Goal: Find specific page/section: Find specific page/section

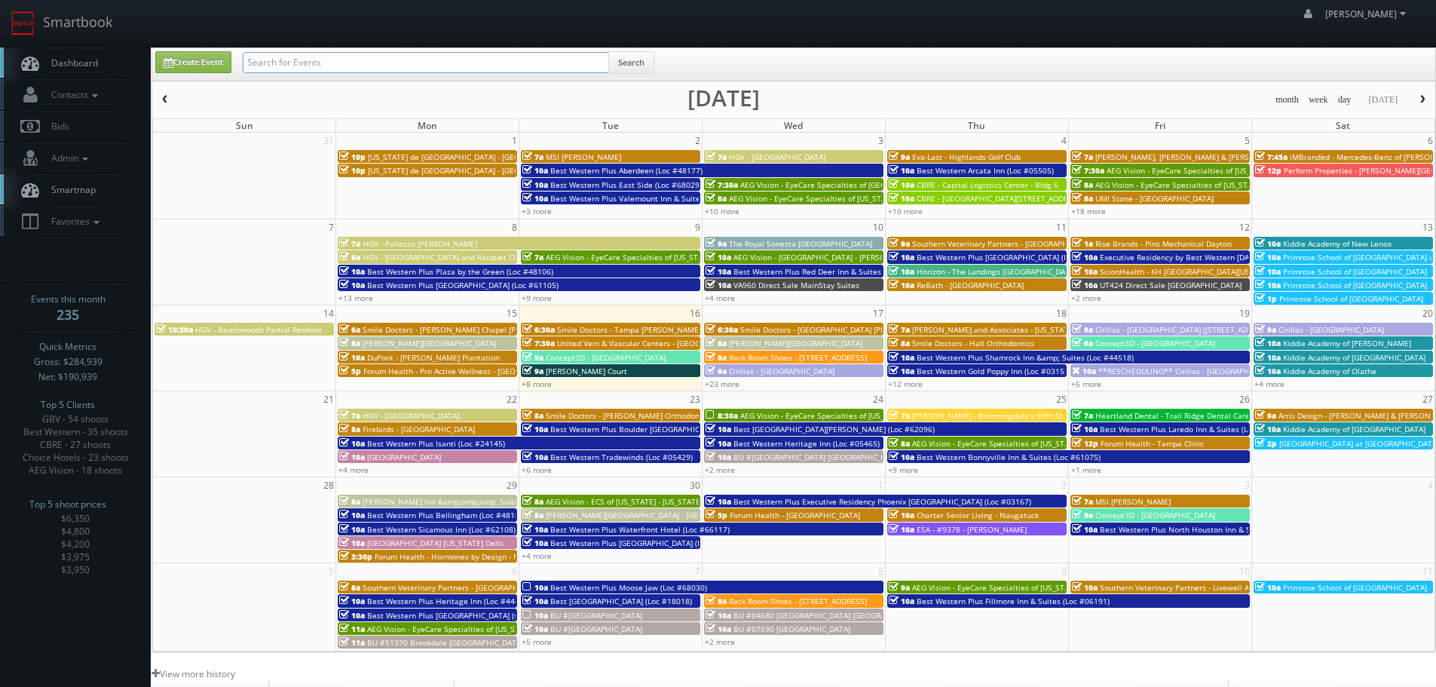
click at [339, 52] on input "text" at bounding box center [426, 62] width 366 height 21
type input "tx447"
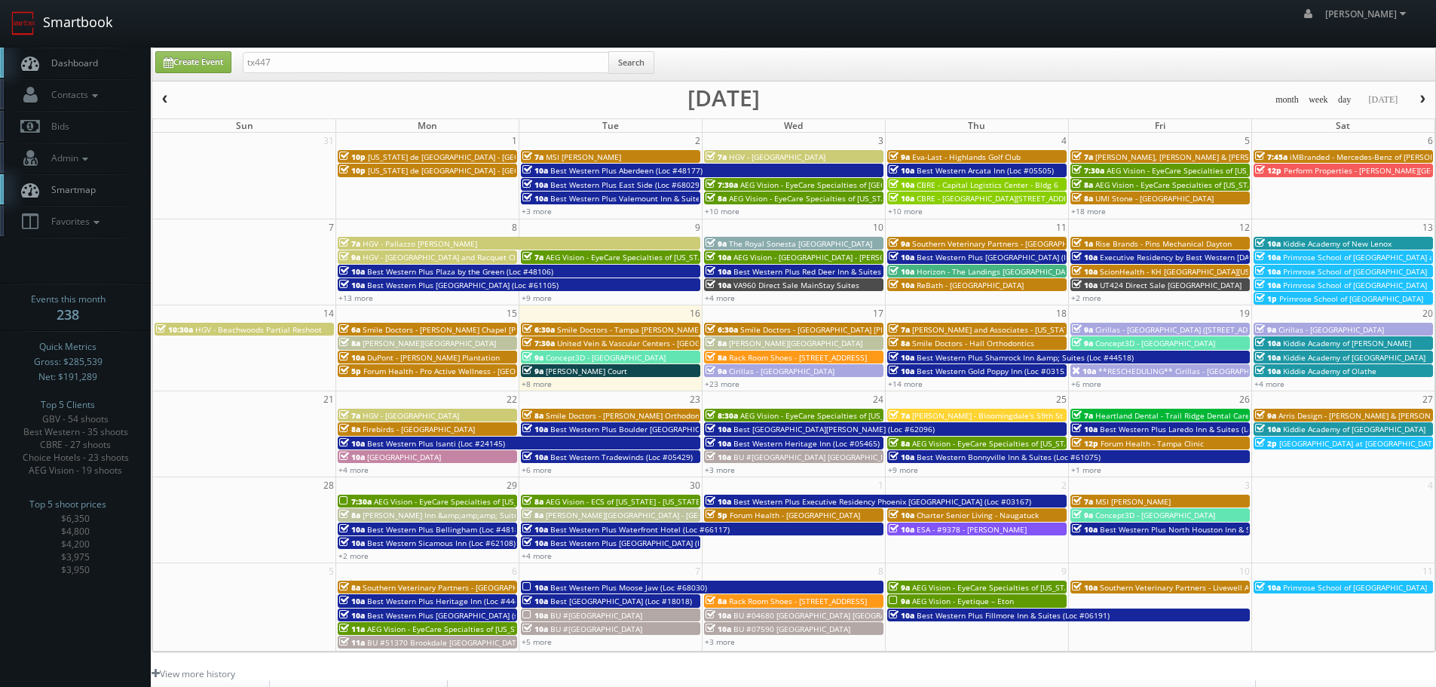
click at [63, 23] on link "Smartbook" at bounding box center [62, 23] width 124 height 47
click at [546, 387] on link "+8 more" at bounding box center [537, 383] width 30 height 11
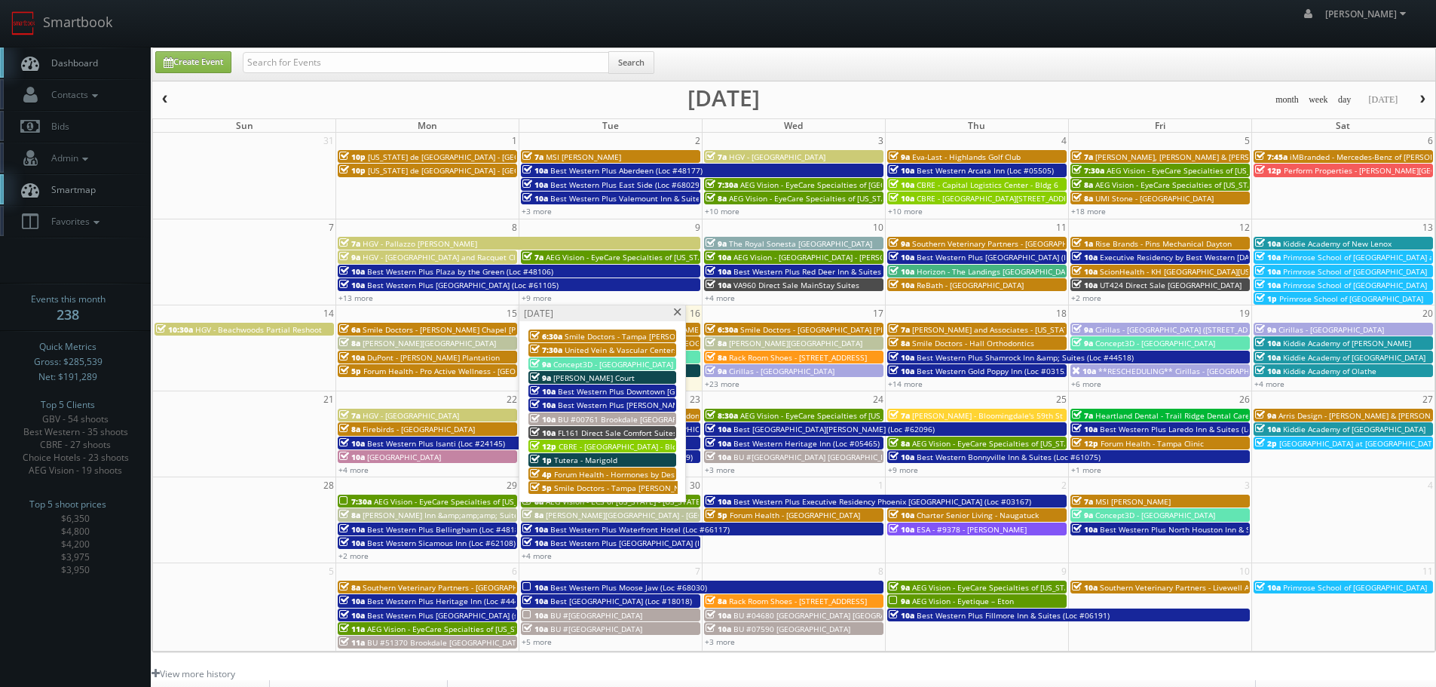
click at [676, 311] on span at bounding box center [678, 312] width 10 height 8
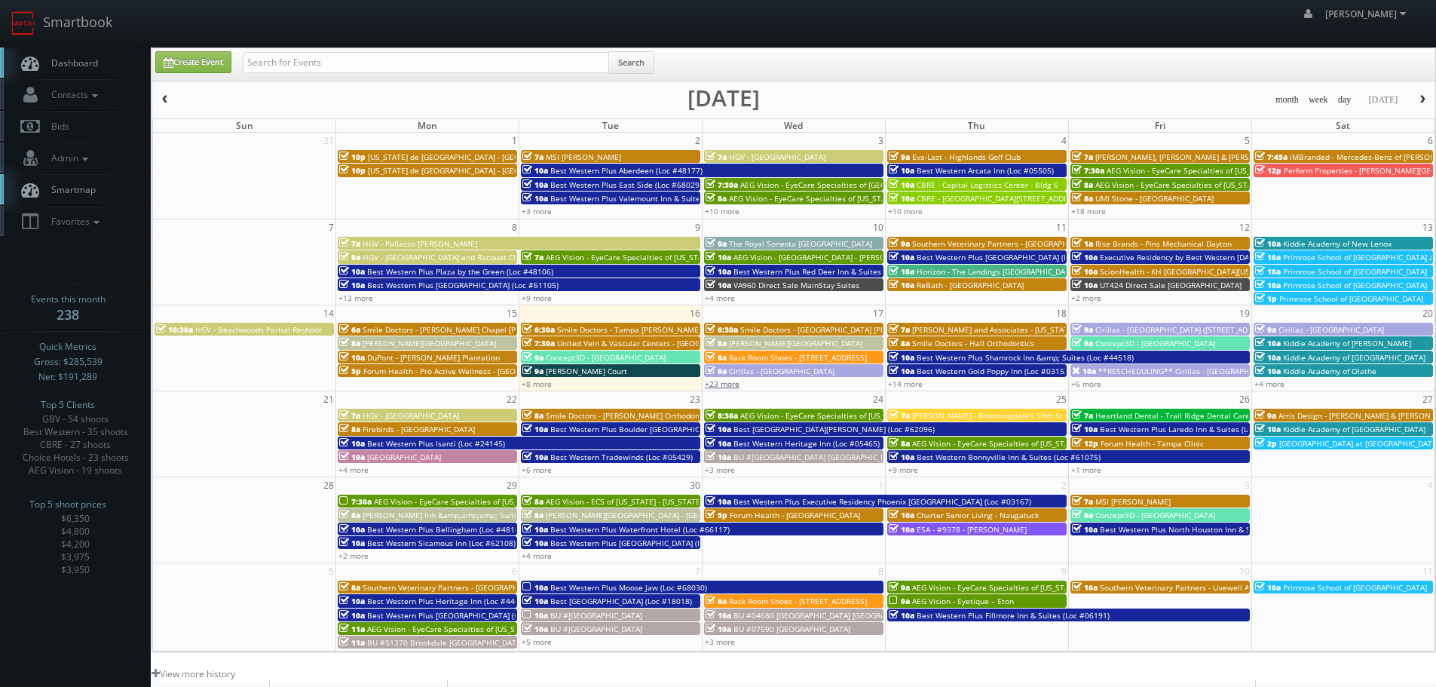
click at [716, 386] on link "+23 more" at bounding box center [722, 383] width 35 height 11
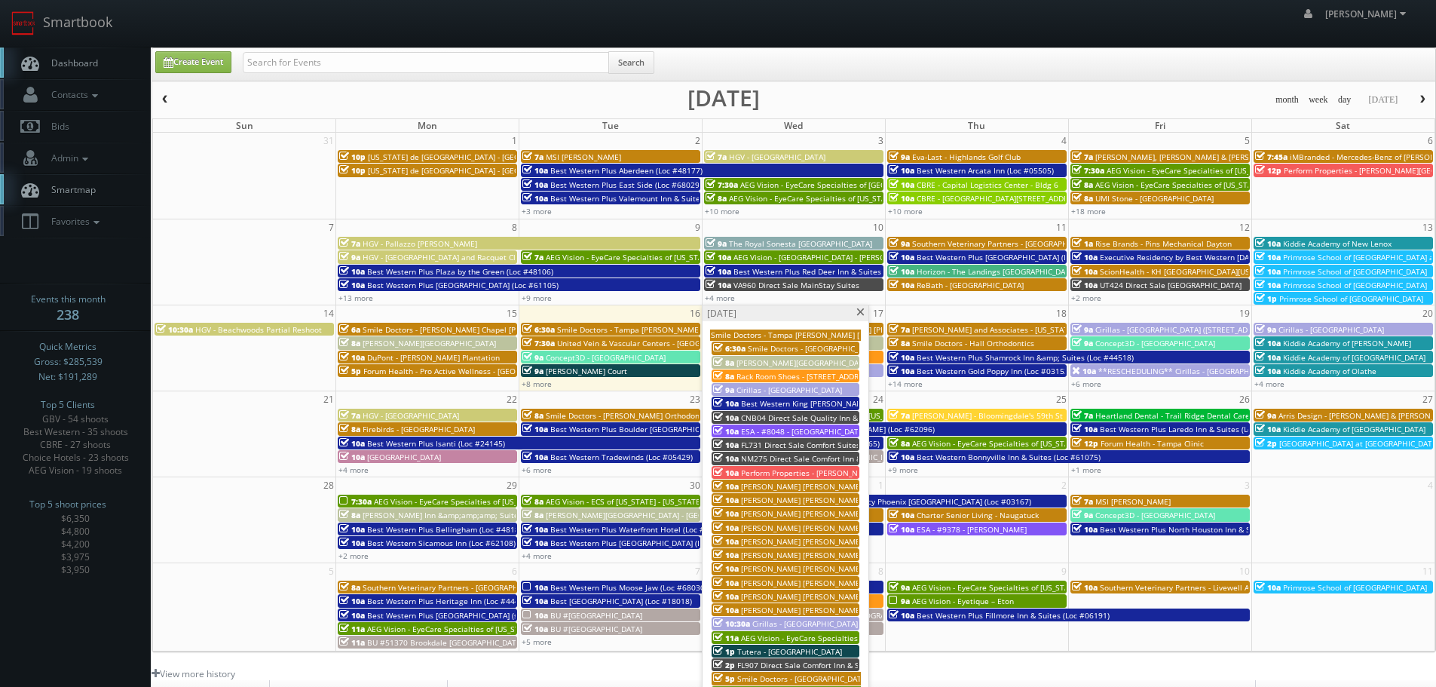
click at [862, 310] on span at bounding box center [861, 312] width 10 height 8
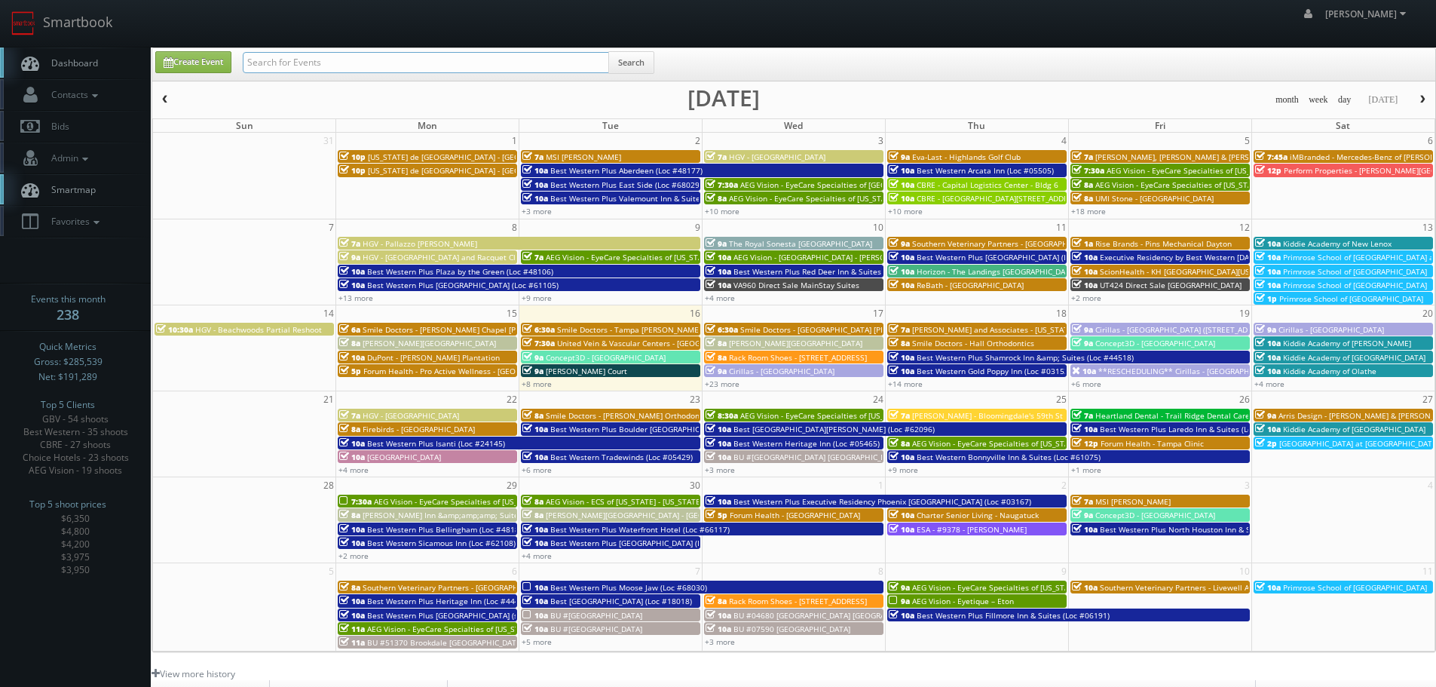
click at [299, 59] on input "text" at bounding box center [426, 62] width 366 height 21
type input "townsend"
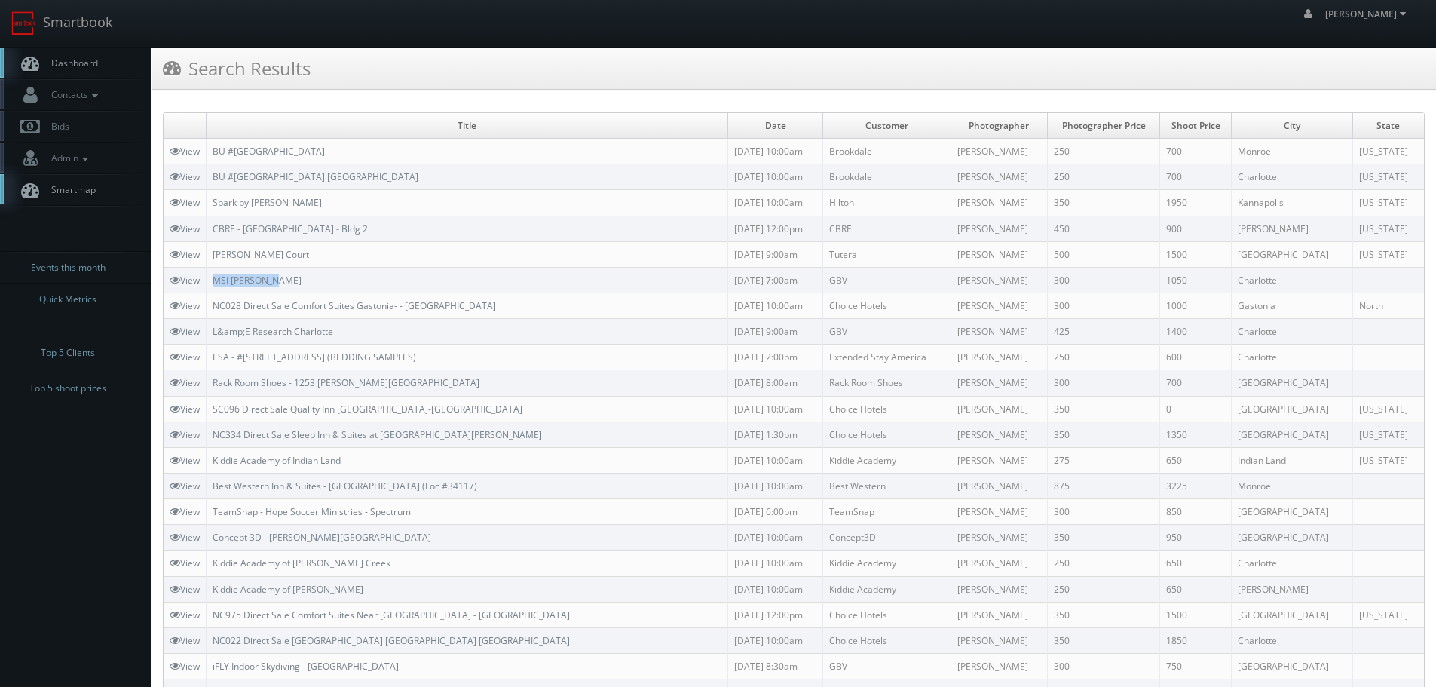
copy link "MSI [PERSON_NAME]"
drag, startPoint x: 318, startPoint y: 277, endPoint x: 210, endPoint y: 277, distance: 108.6
click at [210, 277] on td "MSI [PERSON_NAME]" at bounding box center [468, 280] width 522 height 26
click at [95, 34] on link "Smartbook" at bounding box center [62, 23] width 124 height 47
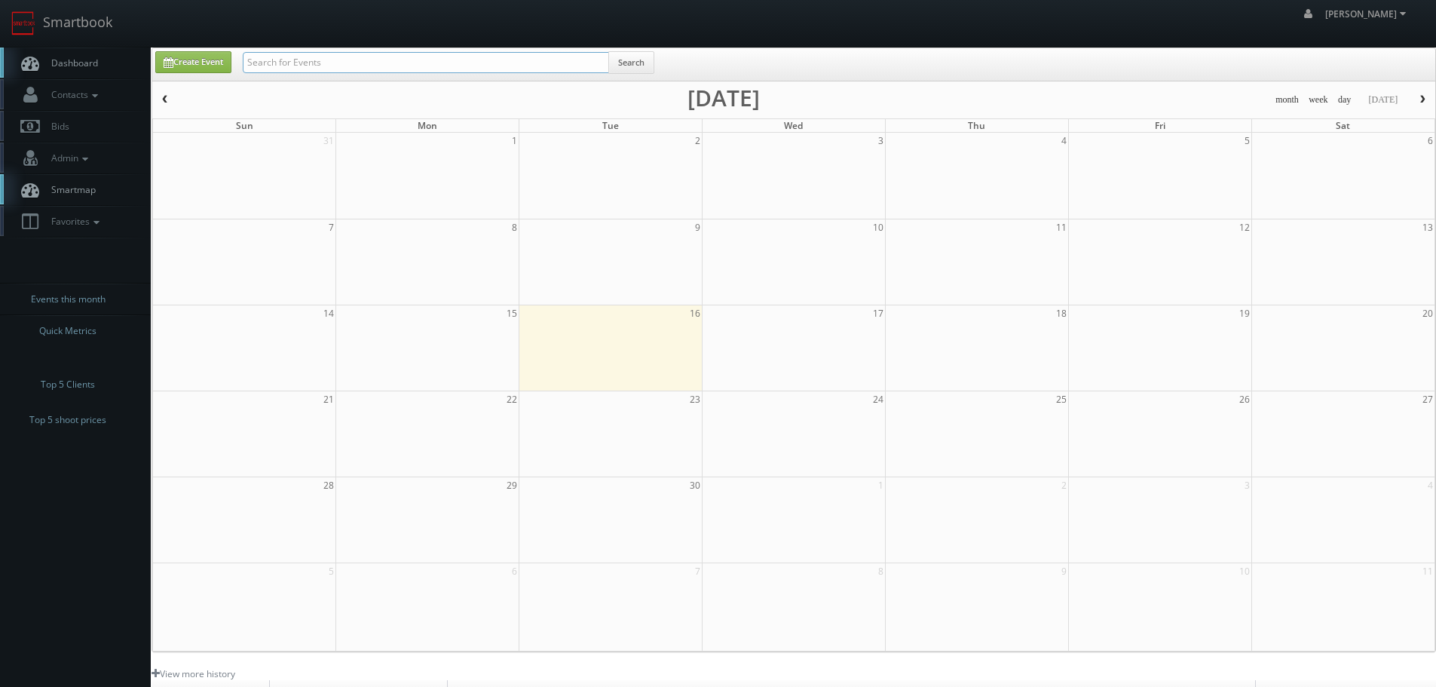
click at [332, 66] on input "text" at bounding box center [426, 62] width 366 height 21
type input "triplett"
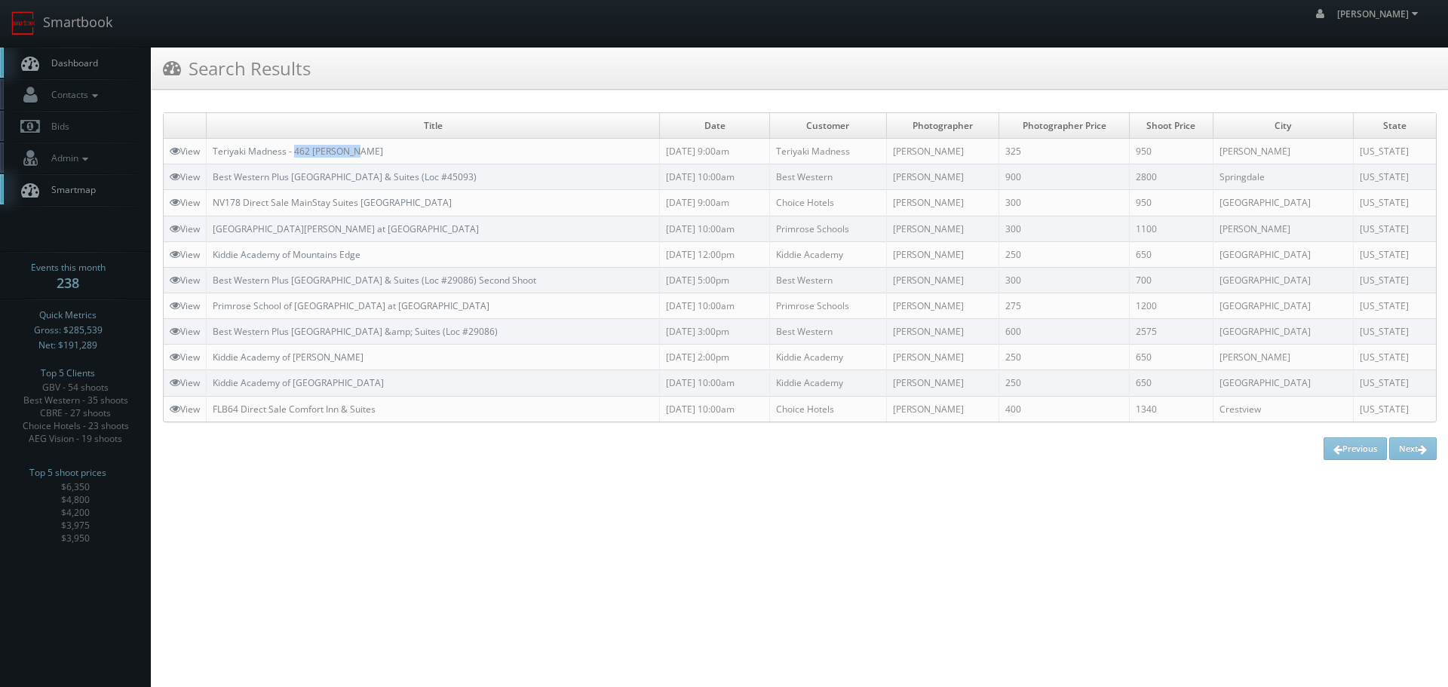
copy link "462 [PERSON_NAME]"
drag, startPoint x: 398, startPoint y: 154, endPoint x: 297, endPoint y: 158, distance: 101.1
click at [297, 158] on td "Teriyaki Madness - 462 Henderson" at bounding box center [433, 152] width 453 height 26
click at [396, 143] on td "Teriyaki Madness - 462 Henderson" at bounding box center [433, 152] width 453 height 26
copy link "Teriyaki Madness - 462 Henderson"
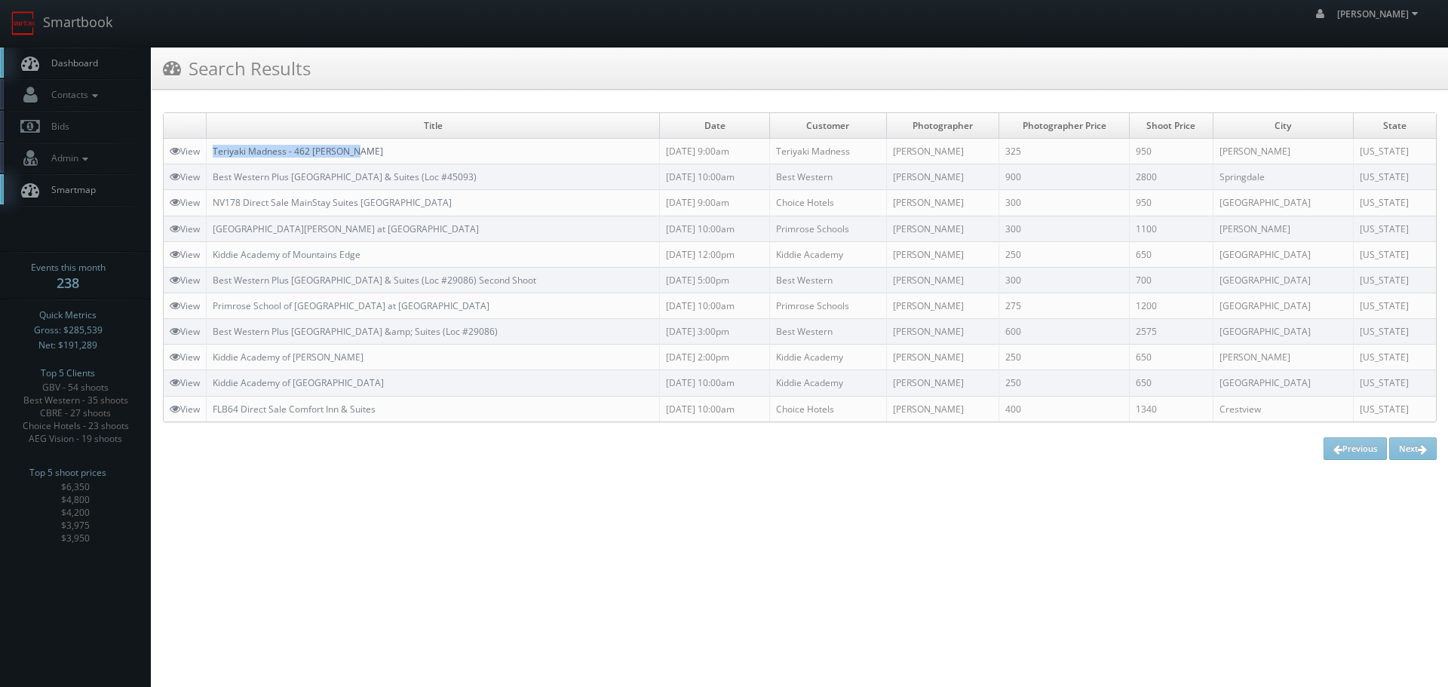
drag, startPoint x: 445, startPoint y: 146, endPoint x: 216, endPoint y: 150, distance: 229.2
click at [216, 150] on td "Teriyaki Madness - 462 Henderson" at bounding box center [433, 152] width 453 height 26
copy link "Teriyaki Madness - 462 Henderson"
click at [123, 20] on link "Smartbook" at bounding box center [62, 23] width 124 height 47
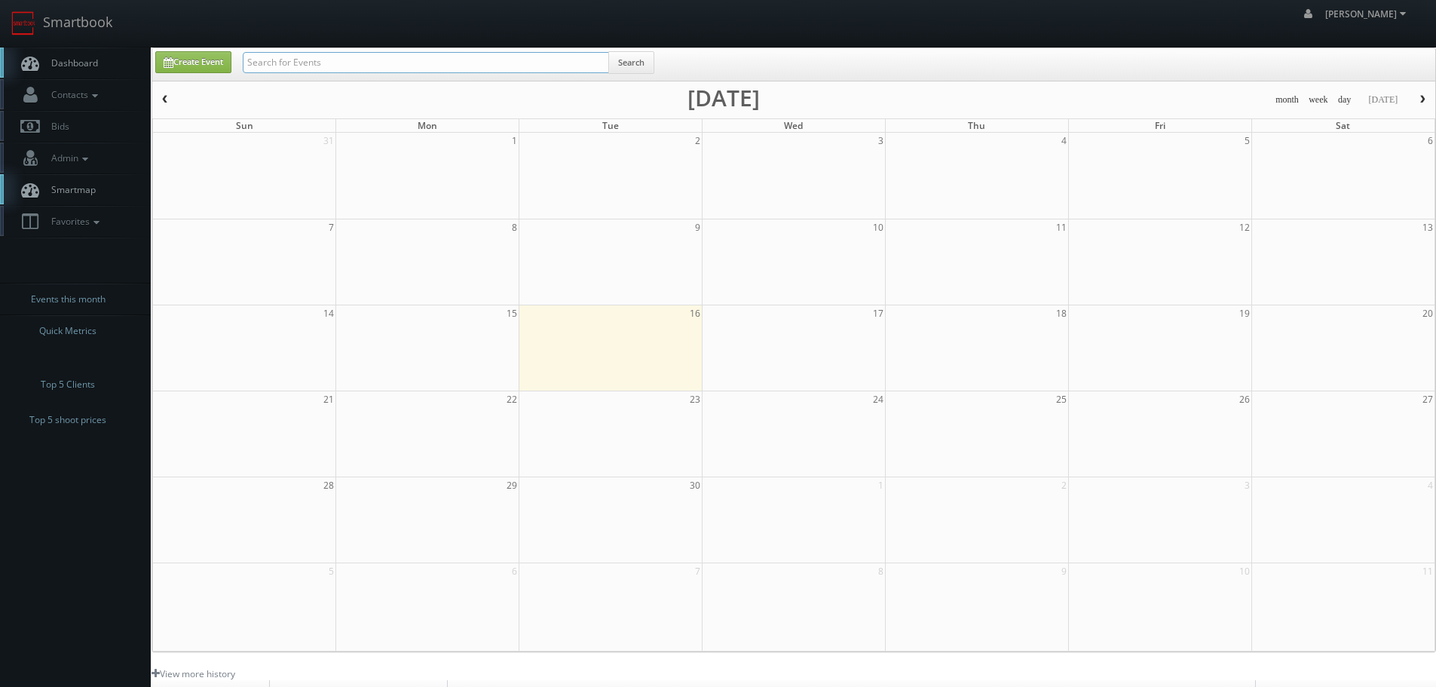
click at [397, 52] on input "text" at bounding box center [426, 62] width 366 height 21
type input "[PERSON_NAME]"
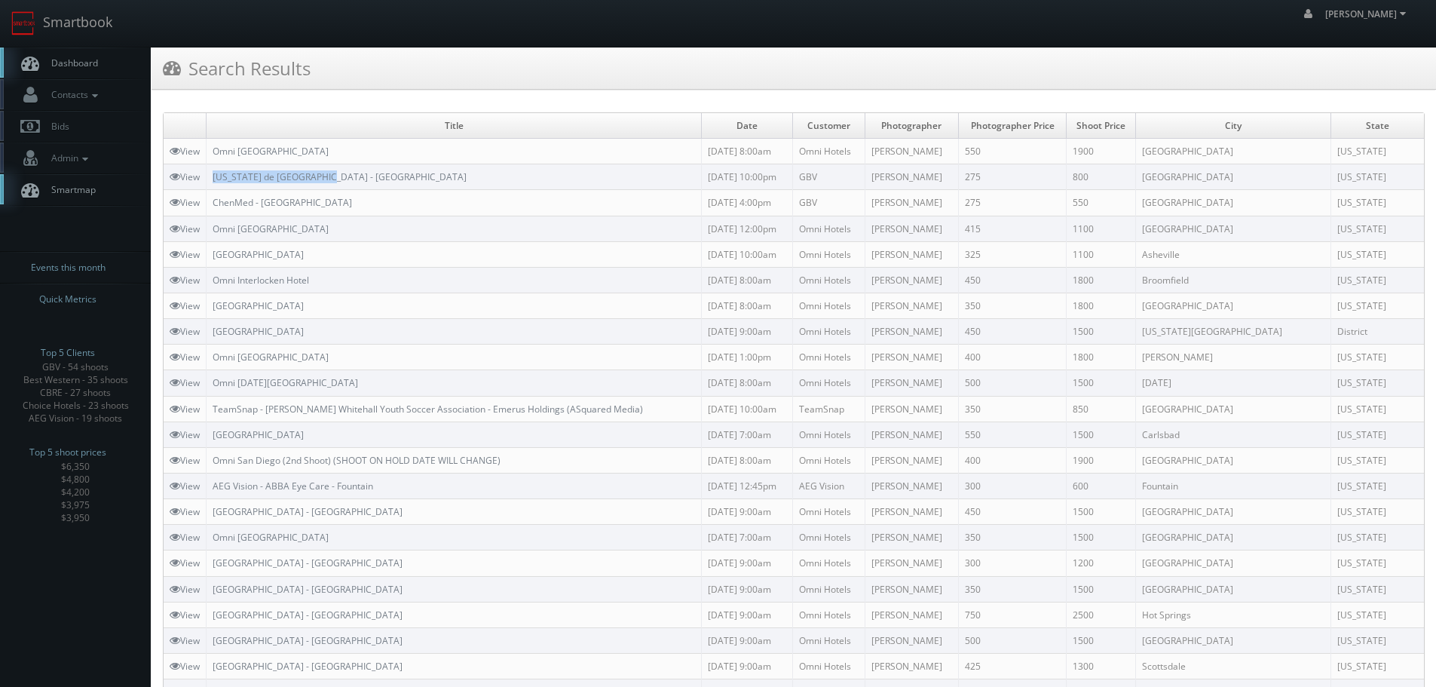
copy link "[US_STATE] de [GEOGRAPHIC_DATA] - [GEOGRAPHIC_DATA]"
drag, startPoint x: 339, startPoint y: 183, endPoint x: 213, endPoint y: 176, distance: 126.1
click at [213, 176] on td "[US_STATE] de [GEOGRAPHIC_DATA] - [GEOGRAPHIC_DATA]" at bounding box center [454, 177] width 495 height 26
copy link "Texas de Brazil - Memphis"
click at [101, 26] on link "Smartbook" at bounding box center [62, 23] width 124 height 47
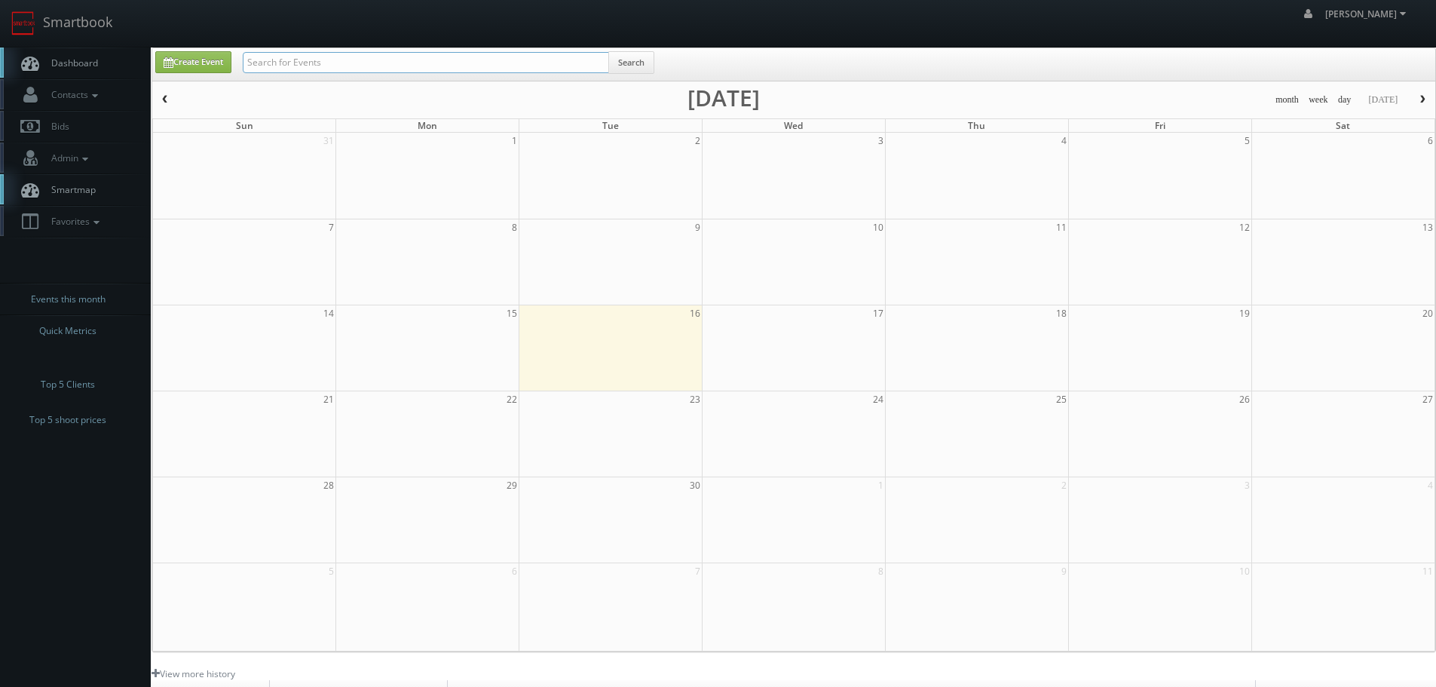
click at [262, 63] on input "text" at bounding box center [426, 62] width 366 height 21
type input "mclean"
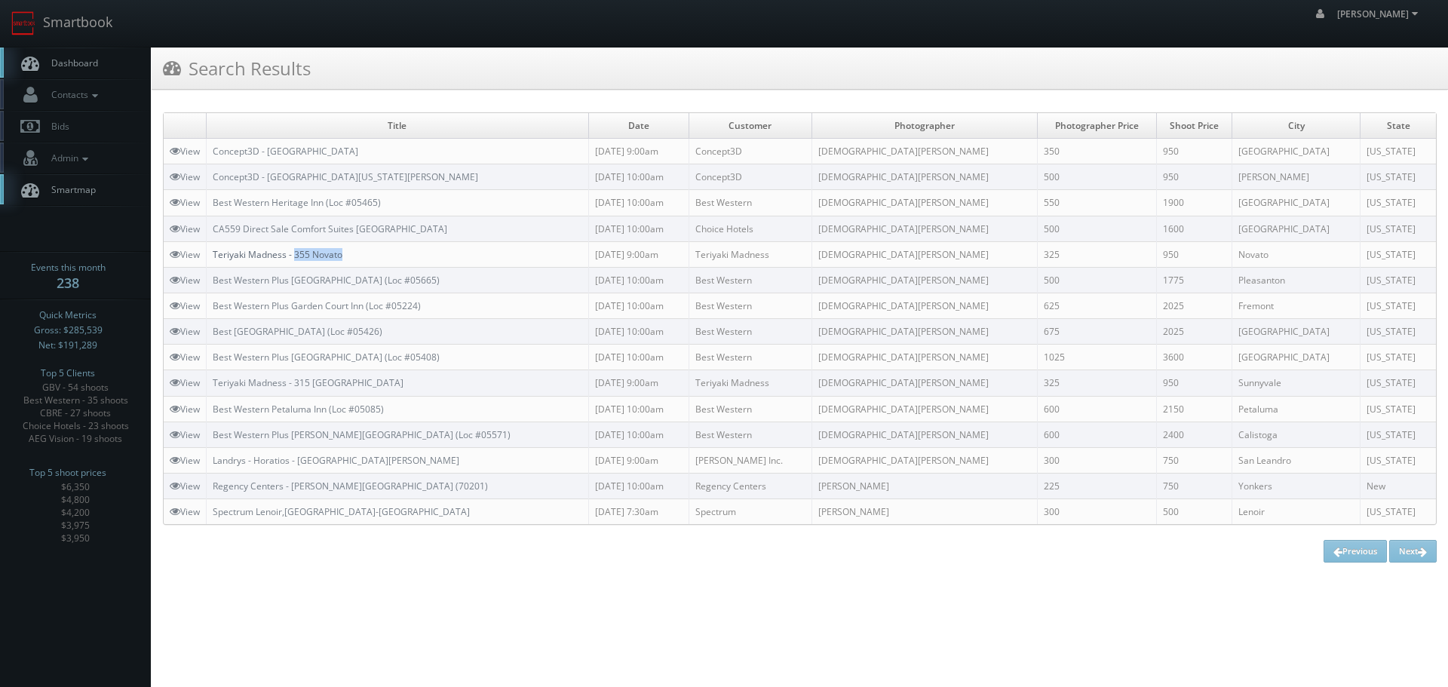
copy link "355 Novato"
drag, startPoint x: 369, startPoint y: 256, endPoint x: 296, endPoint y: 251, distance: 72.5
click at [296, 251] on td "Teriyaki Madness - 355 Novato" at bounding box center [398, 254] width 382 height 26
click at [375, 247] on td "Teriyaki Madness - 355 Novato" at bounding box center [398, 254] width 382 height 26
click at [394, 254] on td "Teriyaki Madness - 355 Novato" at bounding box center [398, 254] width 382 height 26
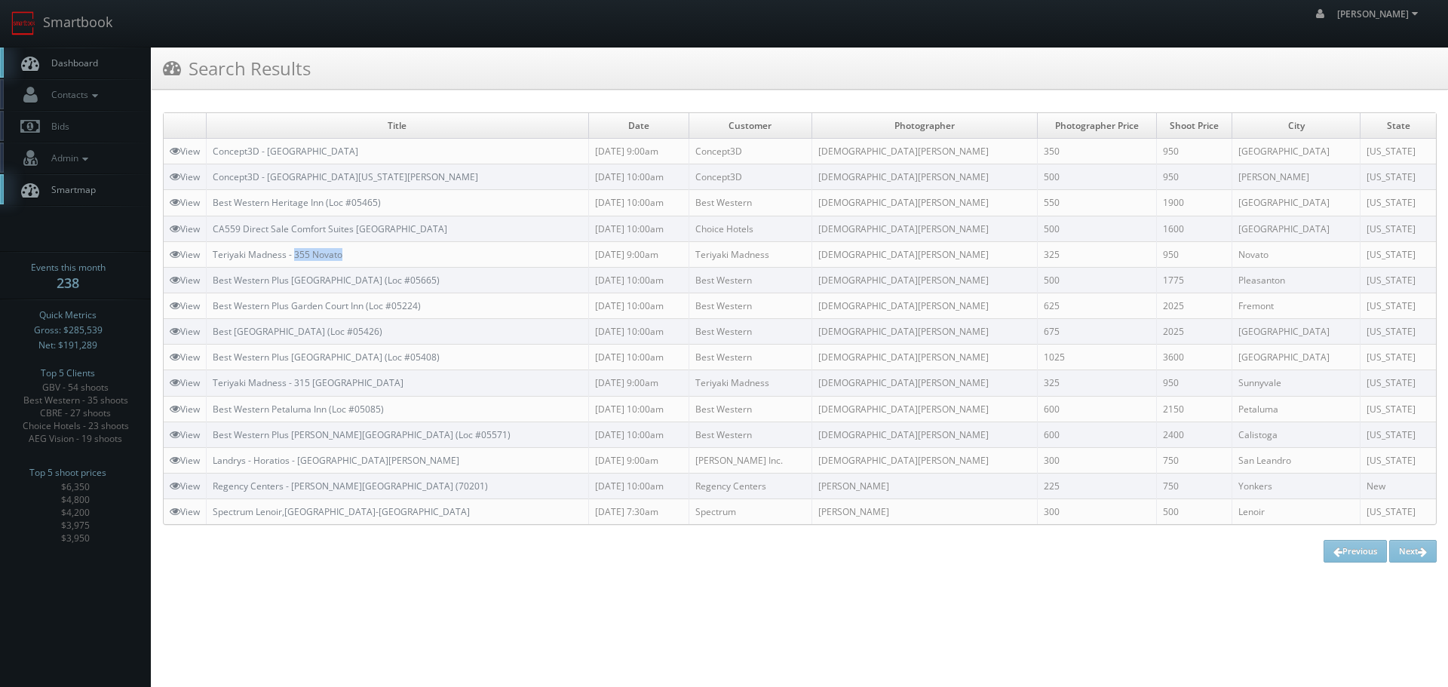
click at [382, 254] on td "Teriyaki Madness - 355 Novato" at bounding box center [398, 254] width 382 height 26
click at [375, 253] on td "Teriyaki Madness - 355 Novato" at bounding box center [398, 254] width 382 height 26
copy link "Teriyaki Madness - 355 Novato"
drag, startPoint x: 374, startPoint y: 253, endPoint x: 216, endPoint y: 260, distance: 158.5
click at [216, 260] on td "Teriyaki Madness - 355 Novato" at bounding box center [398, 254] width 382 height 26
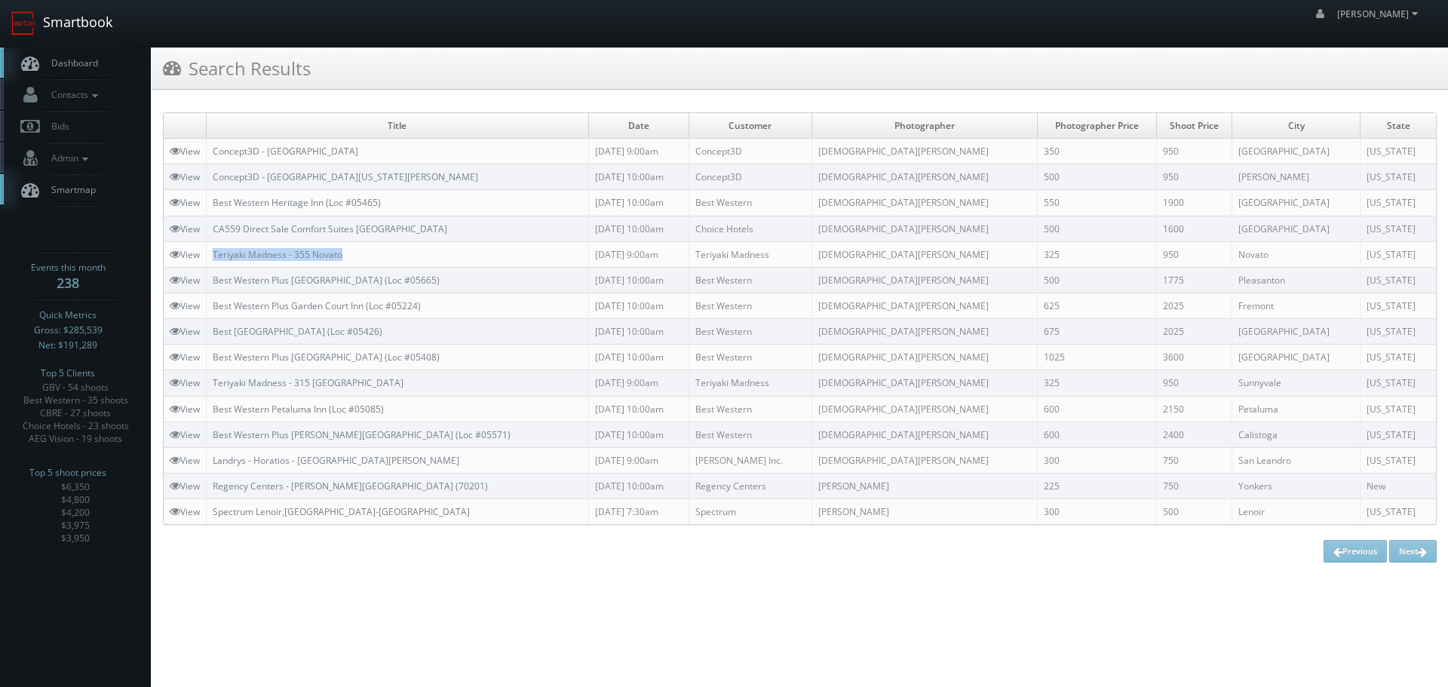
click at [118, 19] on link "Smartbook" at bounding box center [62, 23] width 124 height 47
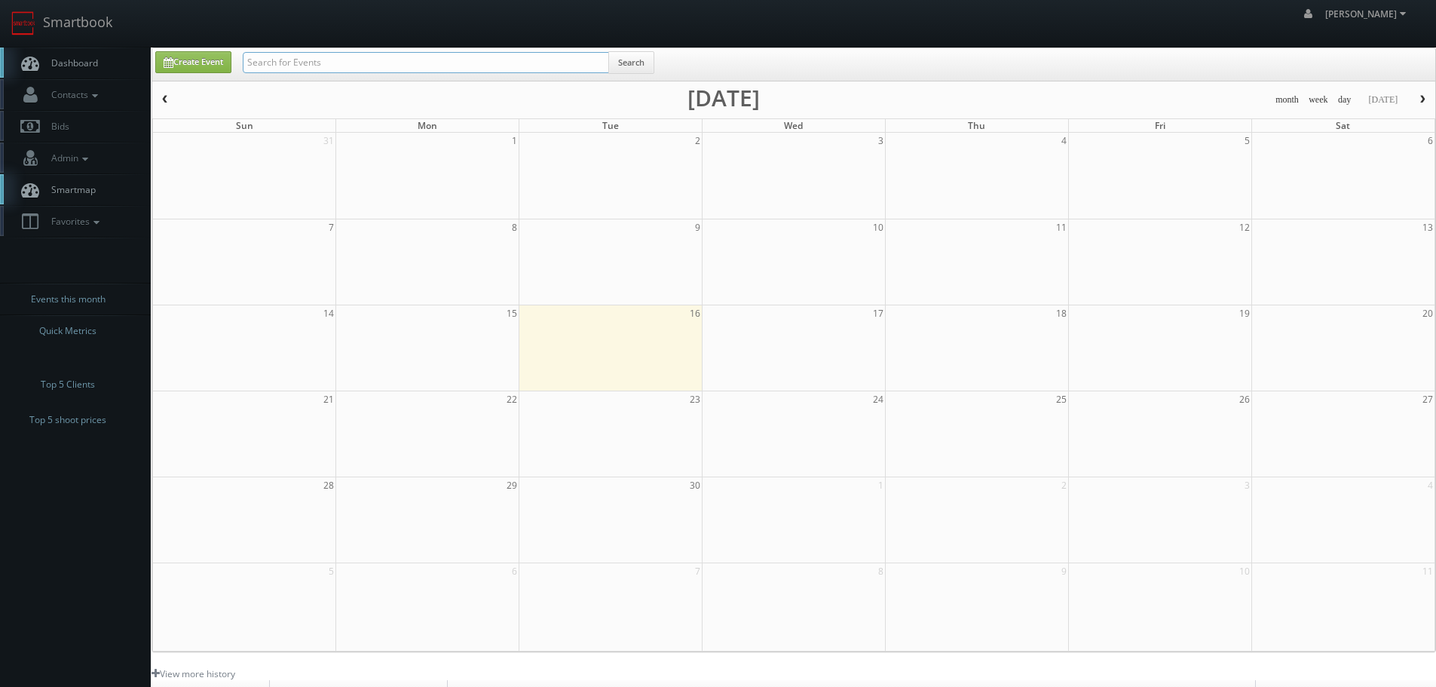
click at [365, 69] on input "text" at bounding box center [426, 62] width 366 height 21
type input "ca559"
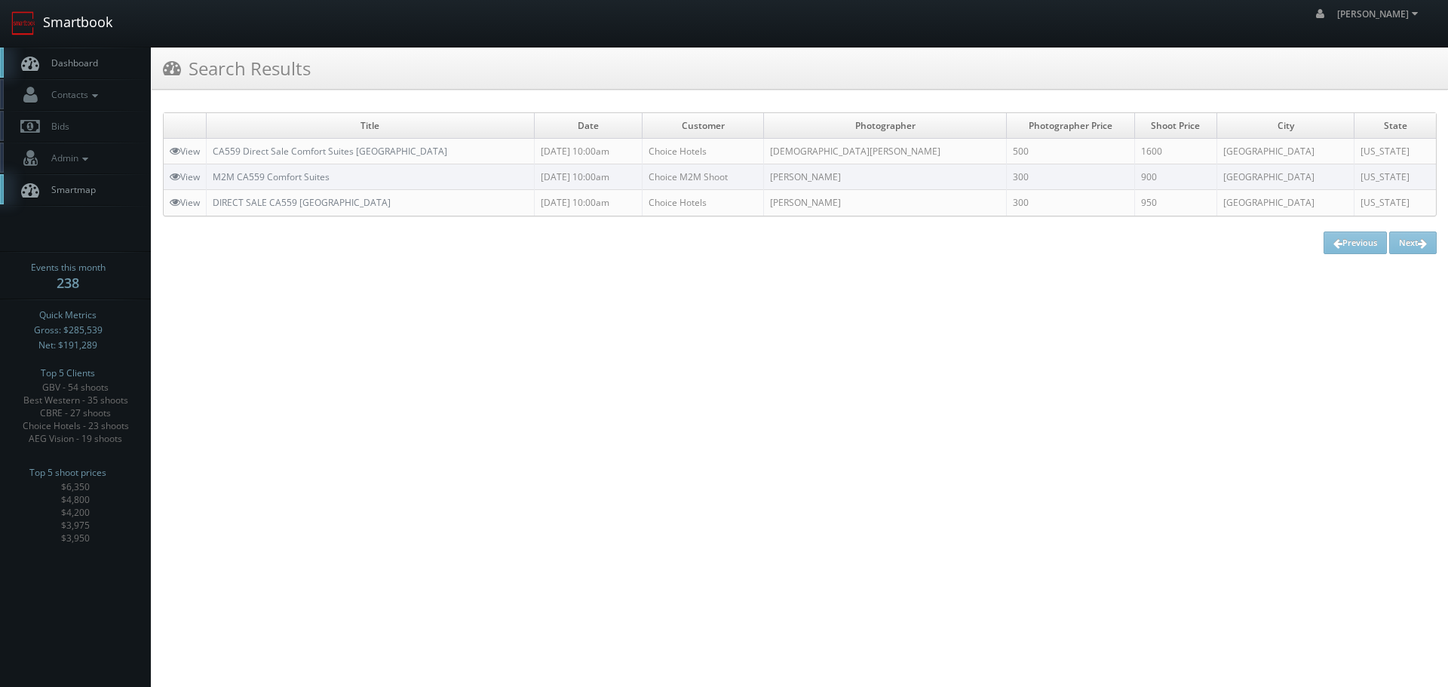
click at [87, 26] on link "Smartbook" at bounding box center [62, 23] width 124 height 47
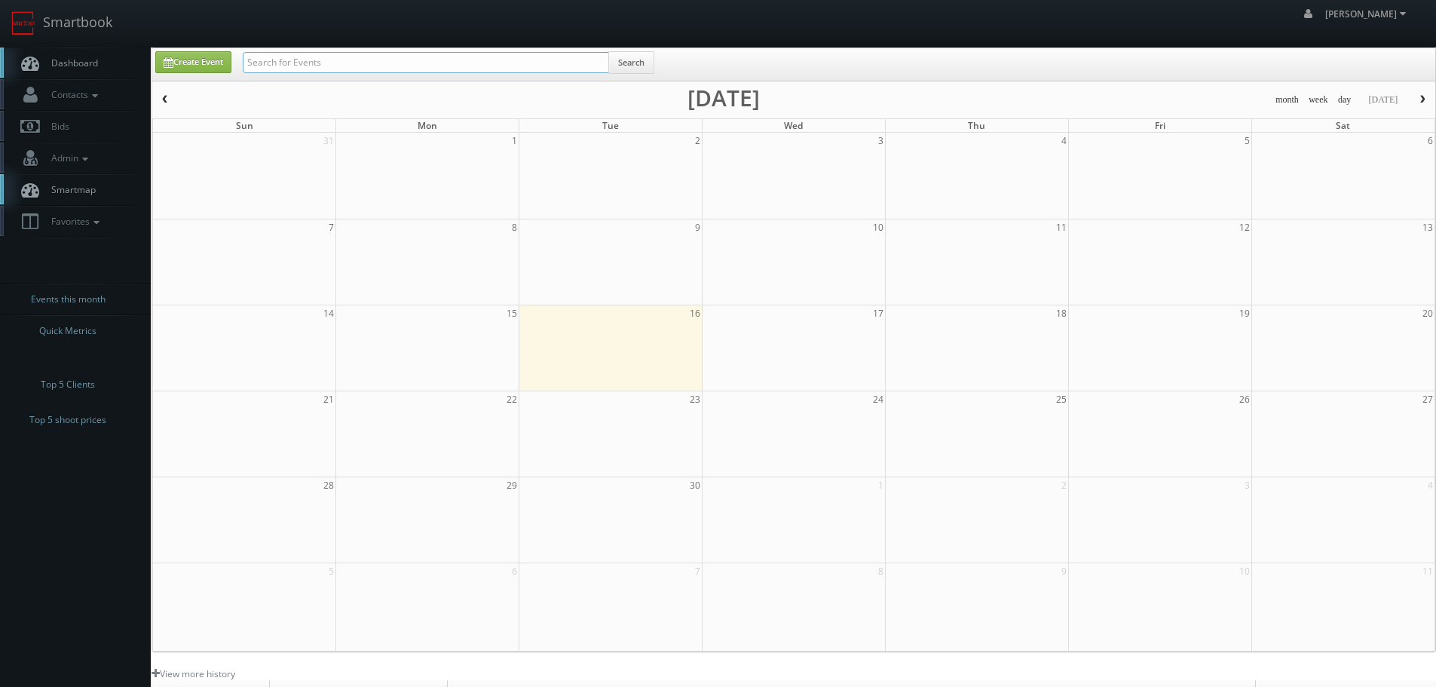
click at [317, 60] on input "text" at bounding box center [426, 62] width 366 height 21
paste input "Focus Vision Center"
type input "Focus Vision Center"
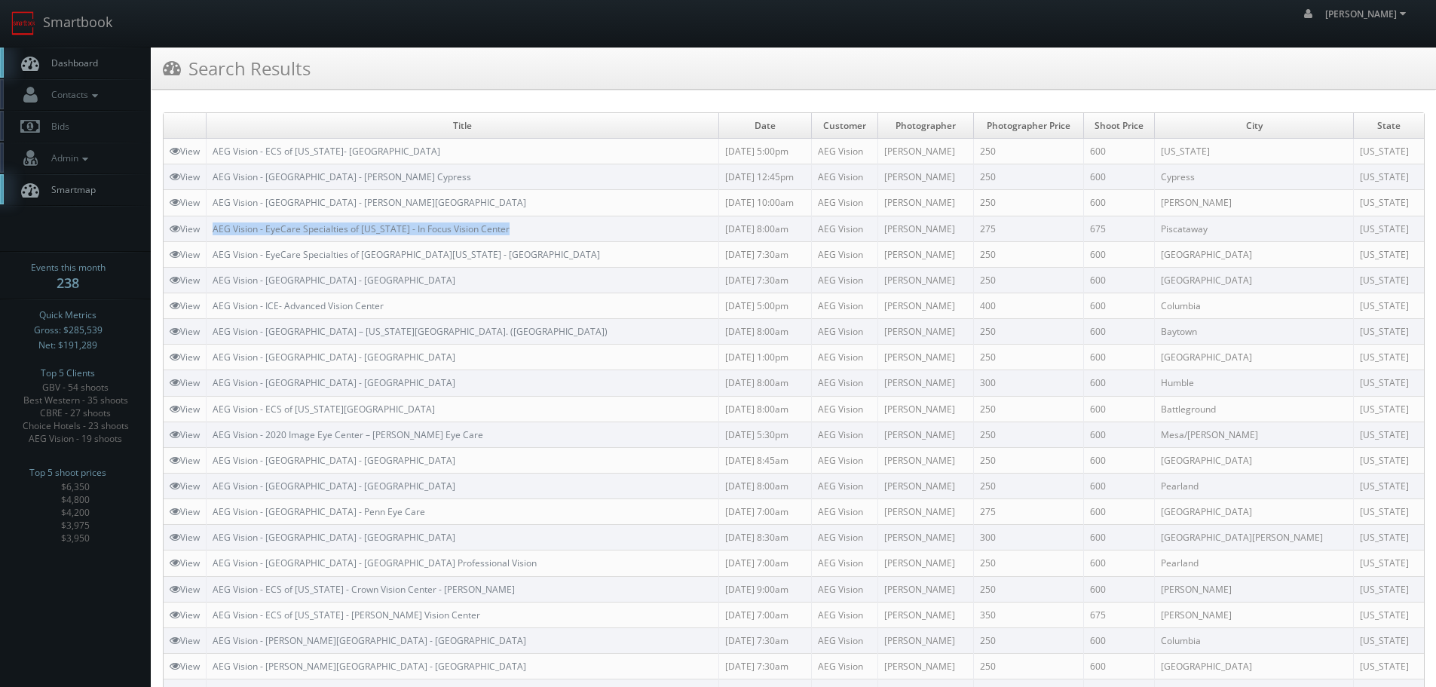
copy link "AEG Vision - EyeCare Specialties of [US_STATE] - In Focus Vision Center"
drag, startPoint x: 574, startPoint y: 222, endPoint x: 216, endPoint y: 220, distance: 358.1
click at [216, 220] on td "AEG Vision - EyeCare Specialties of New Jersey - In Focus Vision Center" at bounding box center [463, 229] width 513 height 26
click at [513, 231] on td "AEG Vision - EyeCare Specialties of New Jersey - In Focus Vision Center" at bounding box center [463, 229] width 513 height 26
copy link "EyeCare Specialties of New Jersey - In Focus Vision Center"
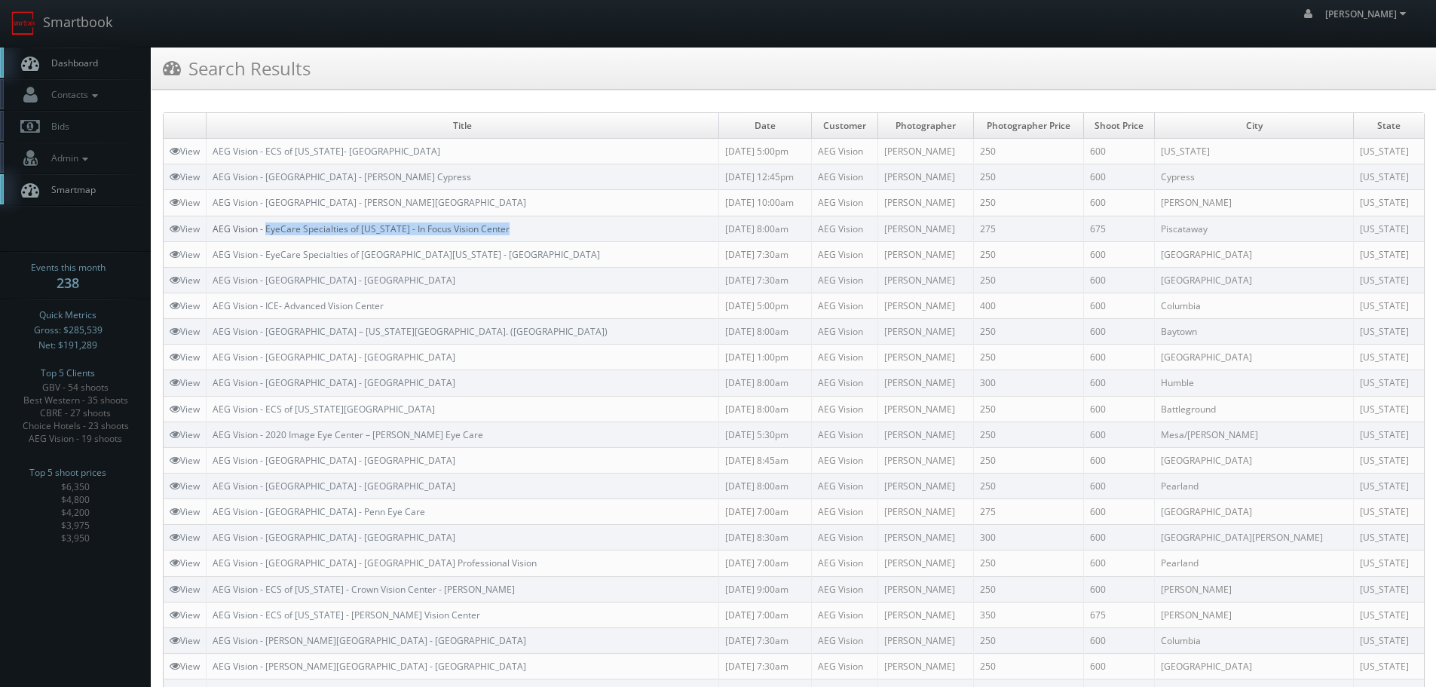
drag, startPoint x: 536, startPoint y: 228, endPoint x: 268, endPoint y: 227, distance: 267.7
click at [268, 227] on td "AEG Vision - EyeCare Specialties of [US_STATE] - In Focus Vision Center" at bounding box center [463, 229] width 513 height 26
click at [532, 231] on td "AEG Vision - EyeCare Specialties of New Jersey - In Focus Vision Center" at bounding box center [463, 229] width 513 height 26
copy link "AEG Vision - EyeCare Specialties of [US_STATE] - In Focus Vision Center"
drag, startPoint x: 426, startPoint y: 227, endPoint x: 215, endPoint y: 232, distance: 211.2
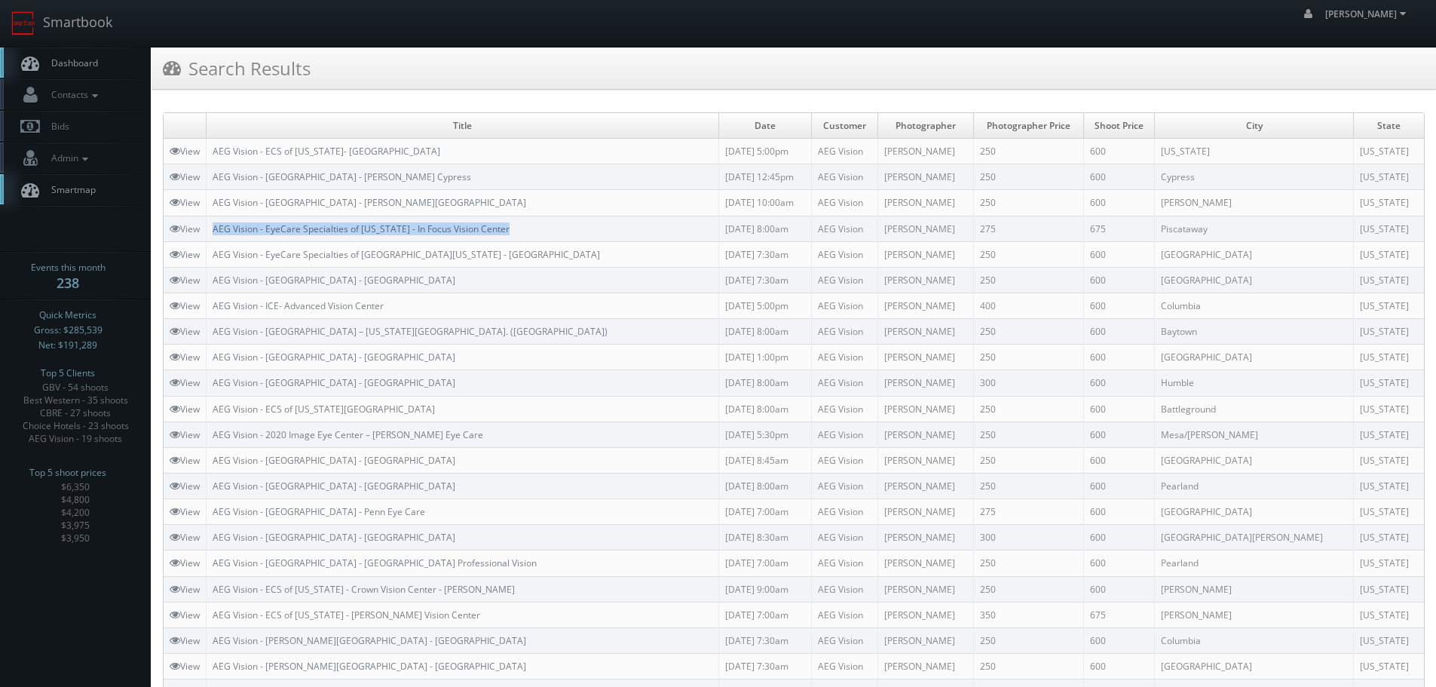
click at [215, 232] on td "AEG Vision - EyeCare Specialties of [US_STATE] - In Focus Vision Center" at bounding box center [463, 229] width 513 height 26
click at [99, 30] on link "Smartbook" at bounding box center [62, 23] width 124 height 47
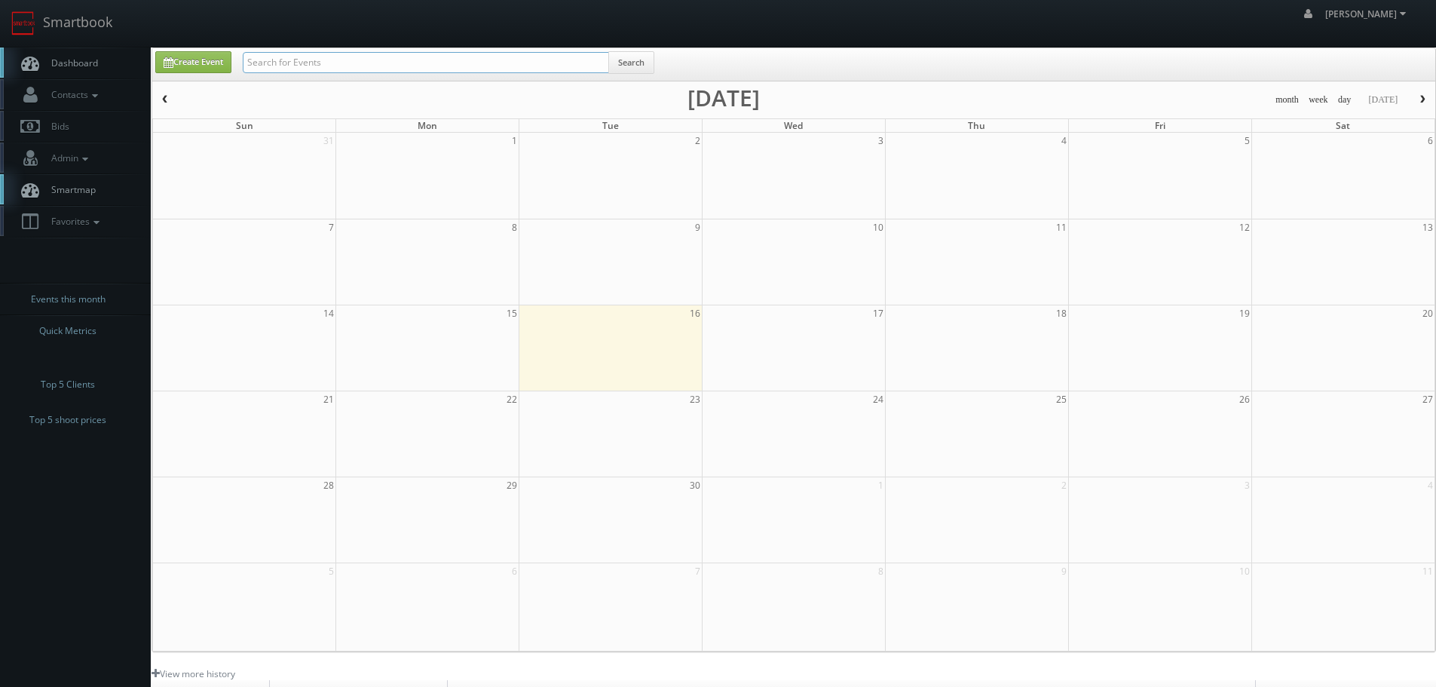
drag, startPoint x: 0, startPoint y: 0, endPoint x: 318, endPoint y: 69, distance: 325.5
click at [318, 69] on input "text" at bounding box center [426, 62] width 366 height 21
type input "48177"
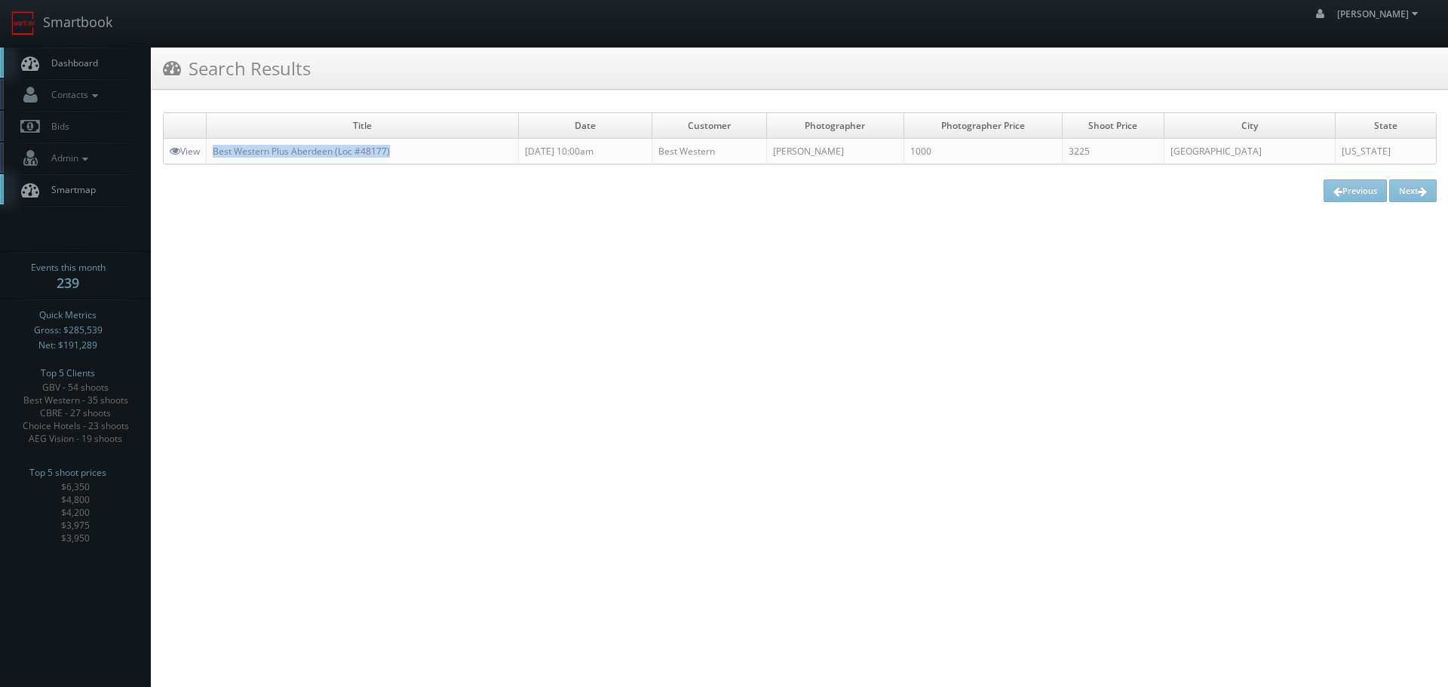
copy link "Best Western Plus Aberdeen (Loc #48177)"
drag, startPoint x: 414, startPoint y: 154, endPoint x: 209, endPoint y: 150, distance: 205.1
click at [209, 150] on td "Best Western Plus Aberdeen (Loc #48177)" at bounding box center [363, 152] width 312 height 26
click at [113, 14] on link "Smartbook" at bounding box center [62, 23] width 124 height 47
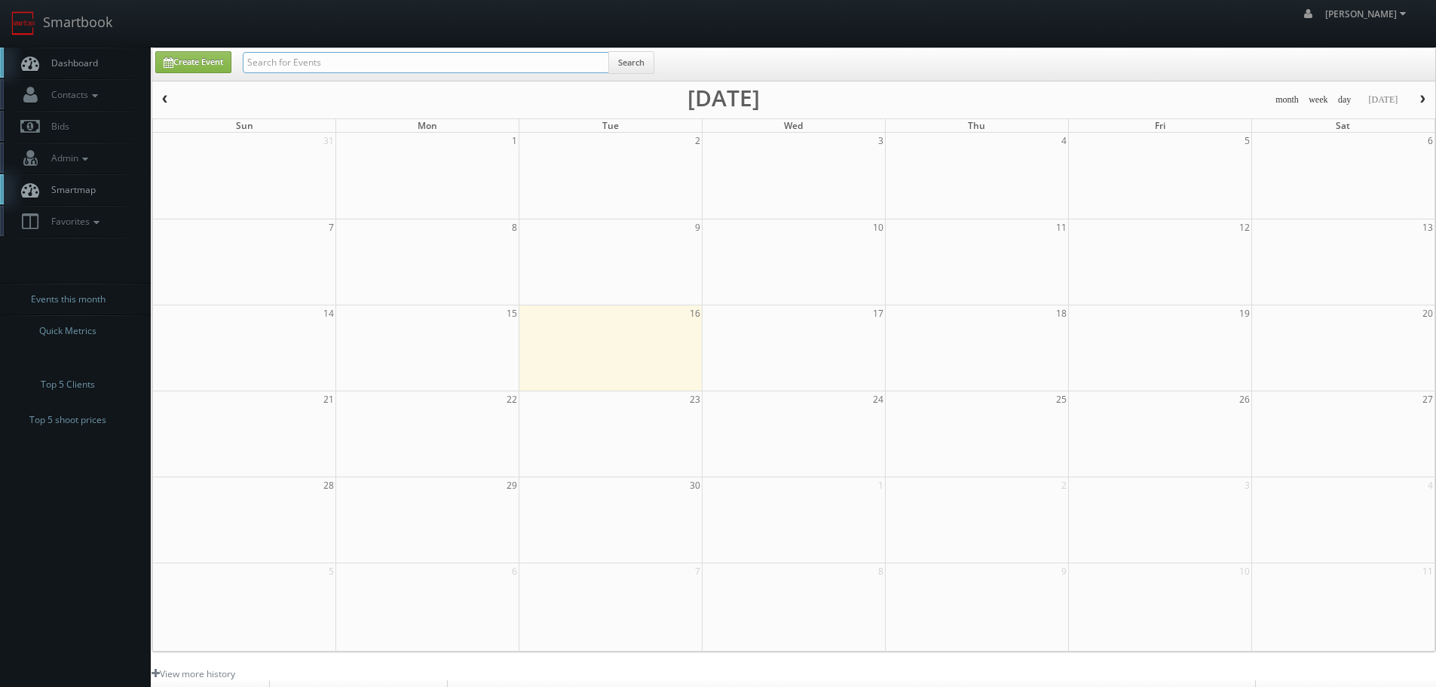
click at [378, 62] on input "text" at bounding box center [426, 62] width 366 height 21
type input "05185"
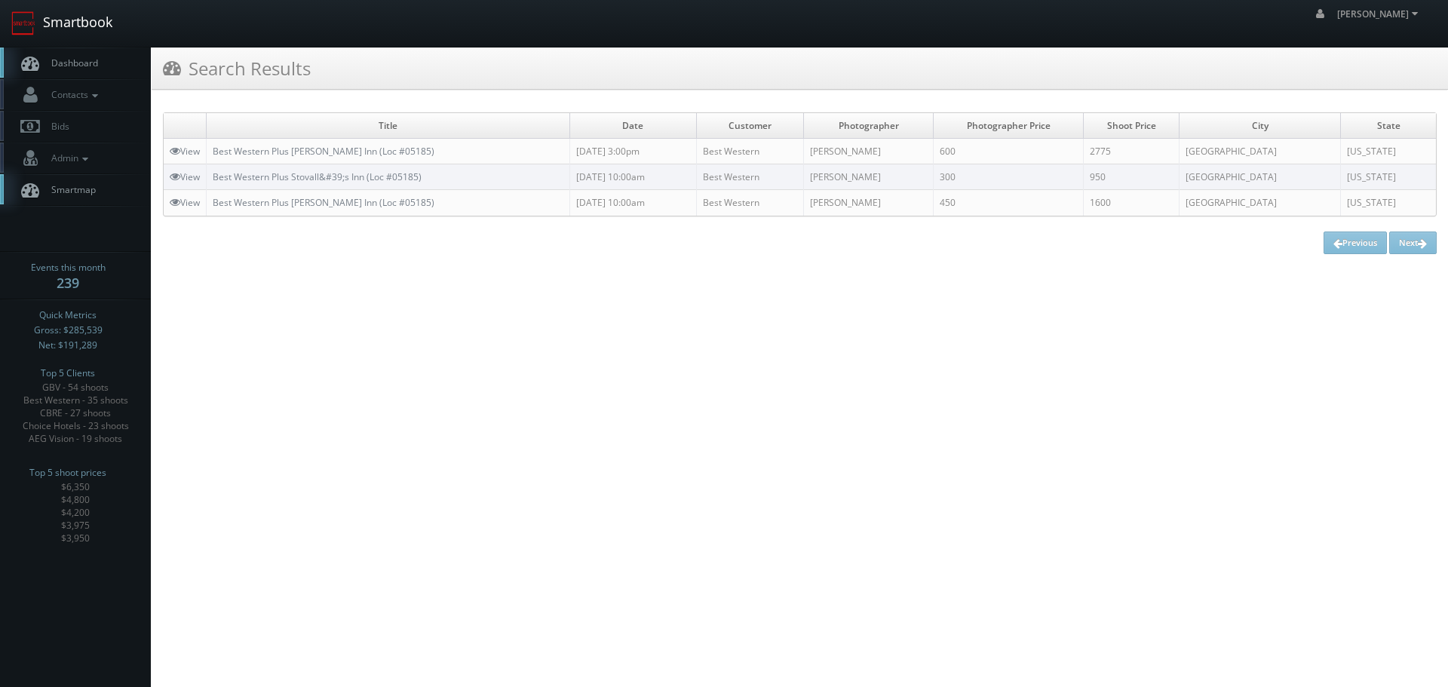
click at [86, 26] on link "Smartbook" at bounding box center [62, 23] width 124 height 47
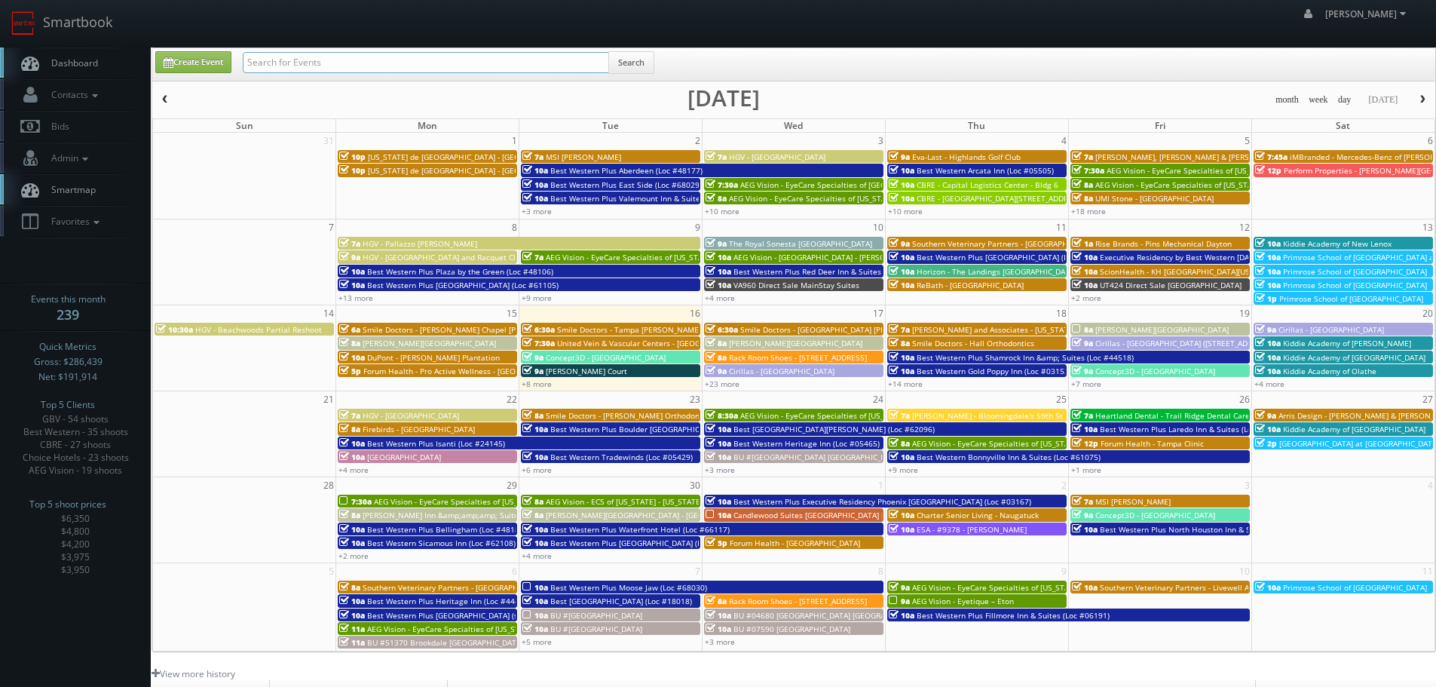
click at [331, 68] on input "text" at bounding box center [426, 62] width 366 height 21
paste input "[GEOGRAPHIC_DATA]"
type input "[GEOGRAPHIC_DATA]"
click at [630, 59] on button "Search" at bounding box center [631, 62] width 46 height 23
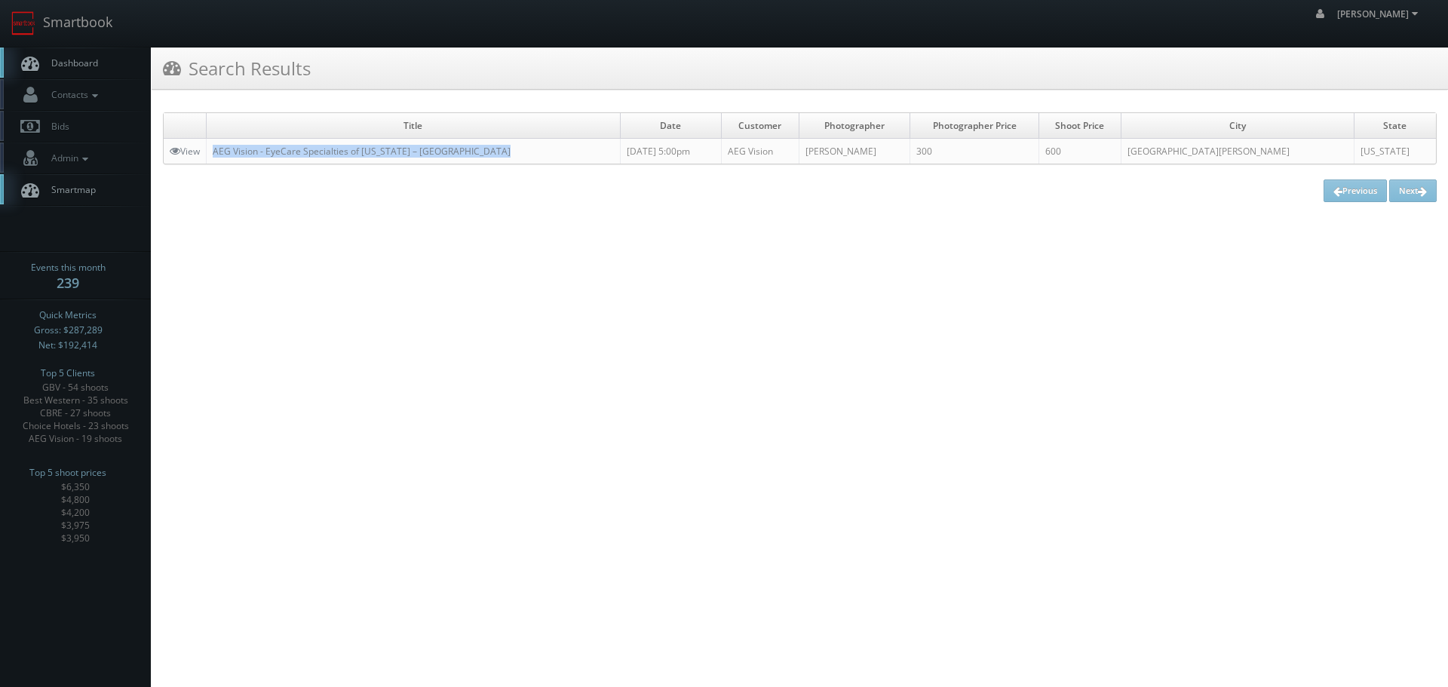
copy link "AEG Vision - EyeCare Specialties of [US_STATE] – [GEOGRAPHIC_DATA]"
drag, startPoint x: 532, startPoint y: 145, endPoint x: 164, endPoint y: 36, distance: 383.6
click at [213, 155] on td "AEG Vision - EyeCare Specialties of [US_STATE] – [GEOGRAPHIC_DATA]" at bounding box center [414, 152] width 414 height 26
